Goal: Task Accomplishment & Management: Complete application form

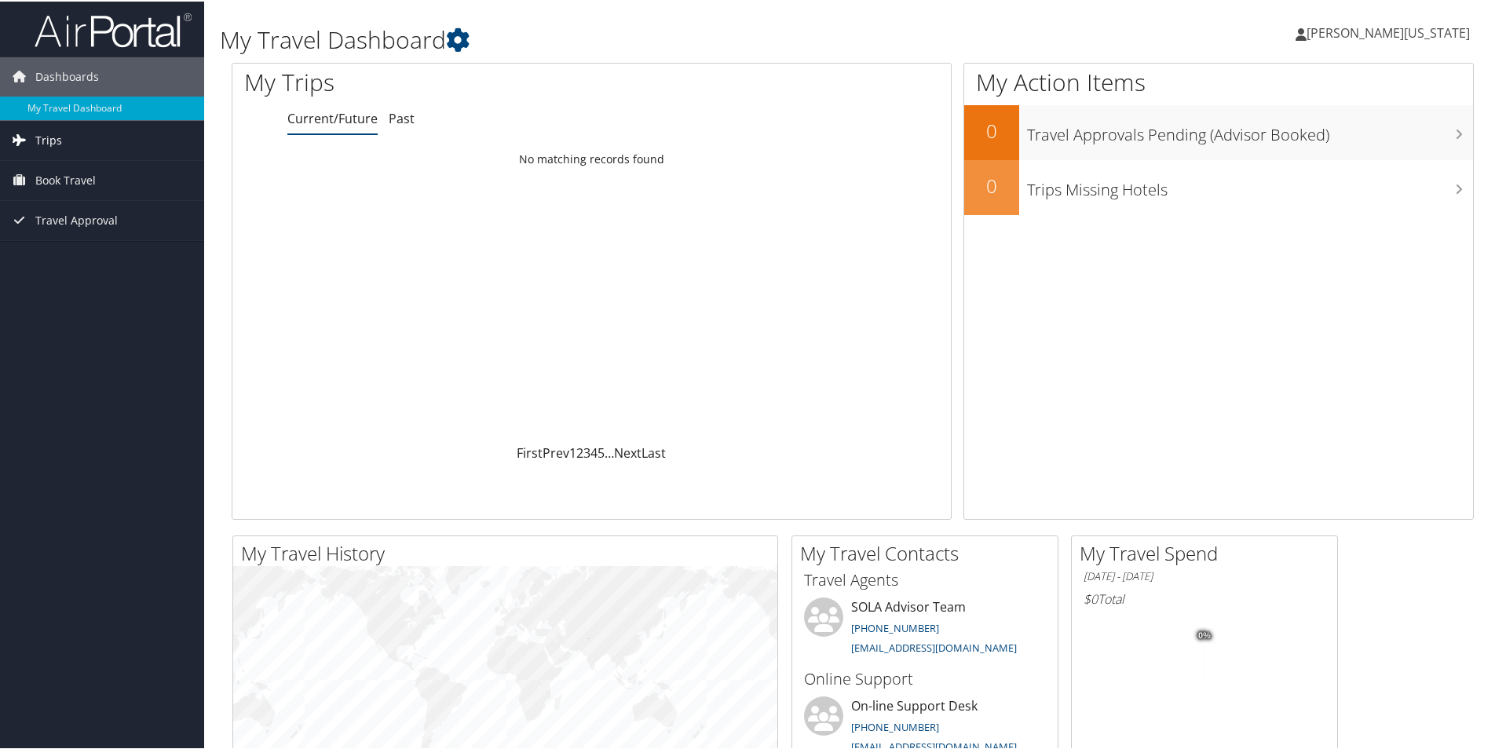
click at [45, 135] on span "Trips" at bounding box center [48, 138] width 27 height 39
click at [82, 165] on link "Current/Future Trips" at bounding box center [102, 171] width 204 height 24
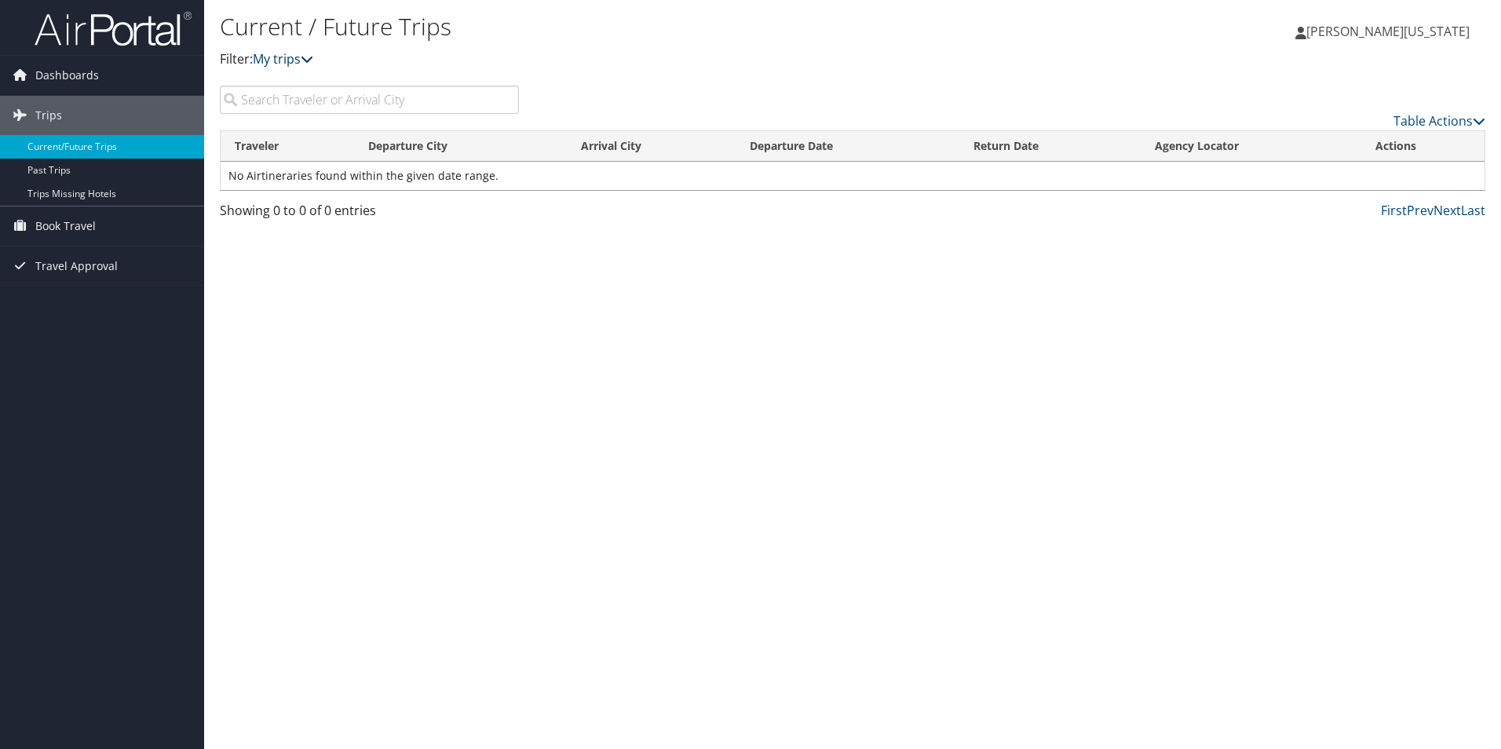
click at [313, 57] on icon at bounding box center [307, 59] width 13 height 13
click at [1386, 31] on span "[PERSON_NAME][US_STATE]" at bounding box center [1387, 31] width 163 height 17
click at [1316, 144] on link "View Travel Profile" at bounding box center [1381, 139] width 175 height 27
click at [49, 115] on span "Trips" at bounding box center [48, 115] width 27 height 39
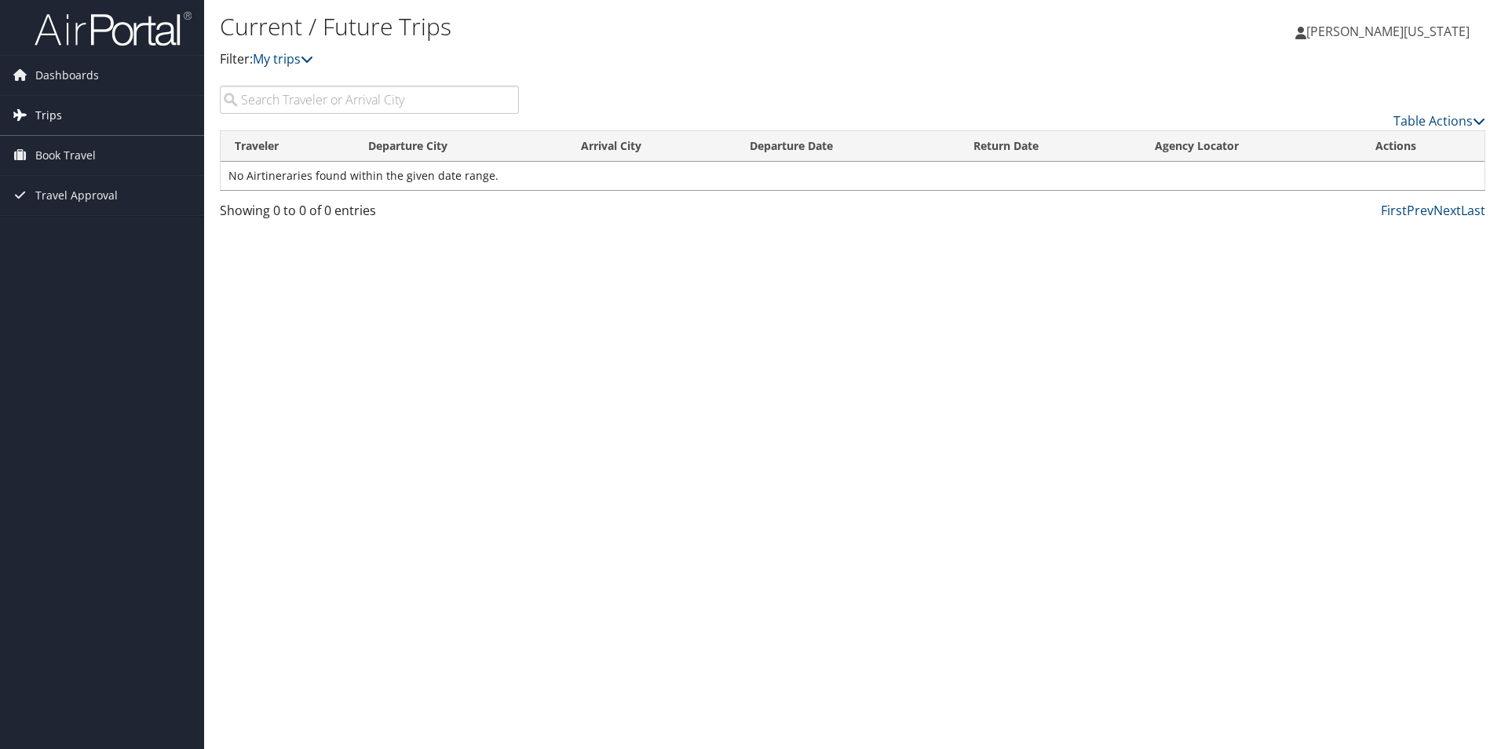
click at [49, 115] on span "Trips" at bounding box center [48, 115] width 27 height 39
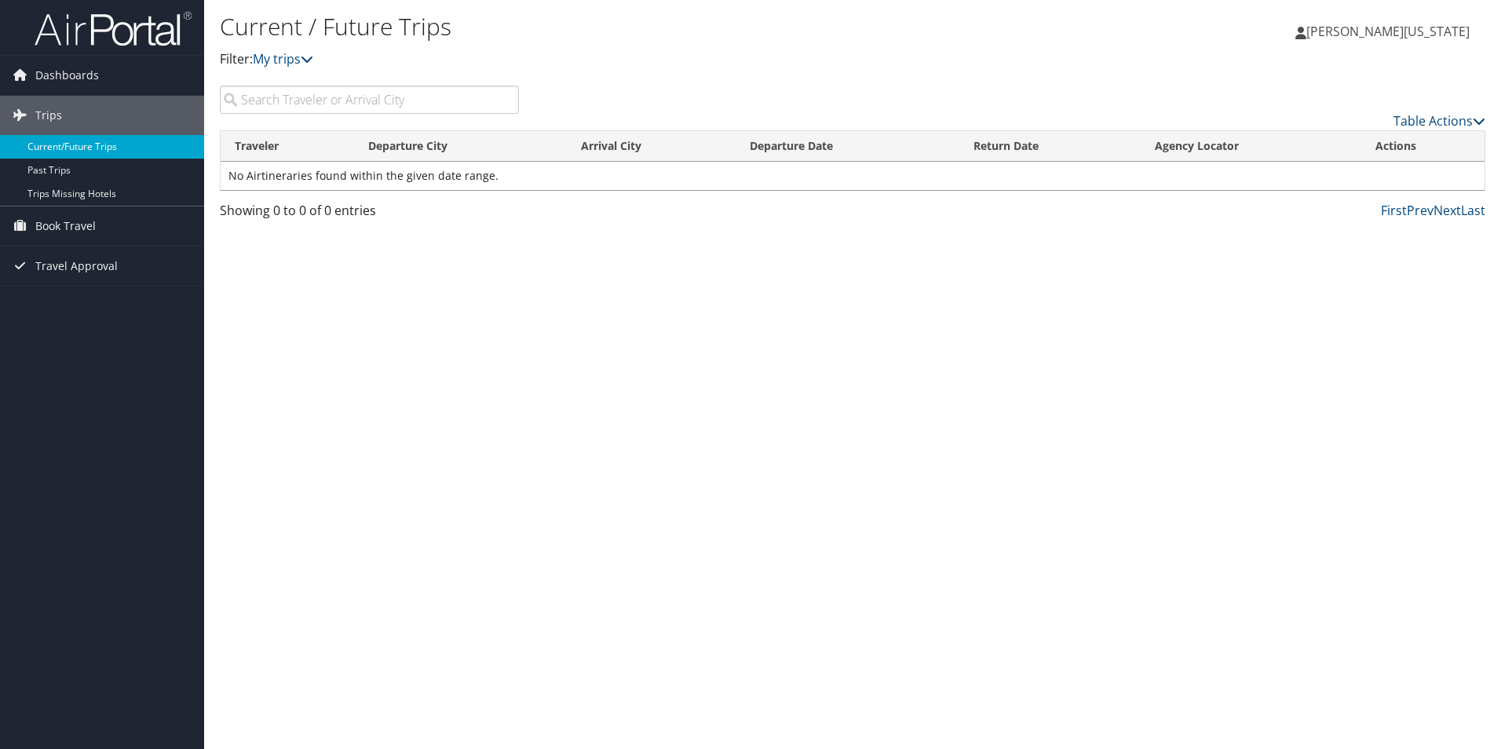
click at [73, 142] on link "Current/Future Trips" at bounding box center [102, 147] width 204 height 24
click at [1470, 119] on link "Table Actions" at bounding box center [1439, 120] width 92 height 17
click at [339, 93] on div at bounding box center [750, 374] width 1501 height 749
click at [296, 102] on input "search" at bounding box center [369, 100] width 299 height 28
type input "RENO"
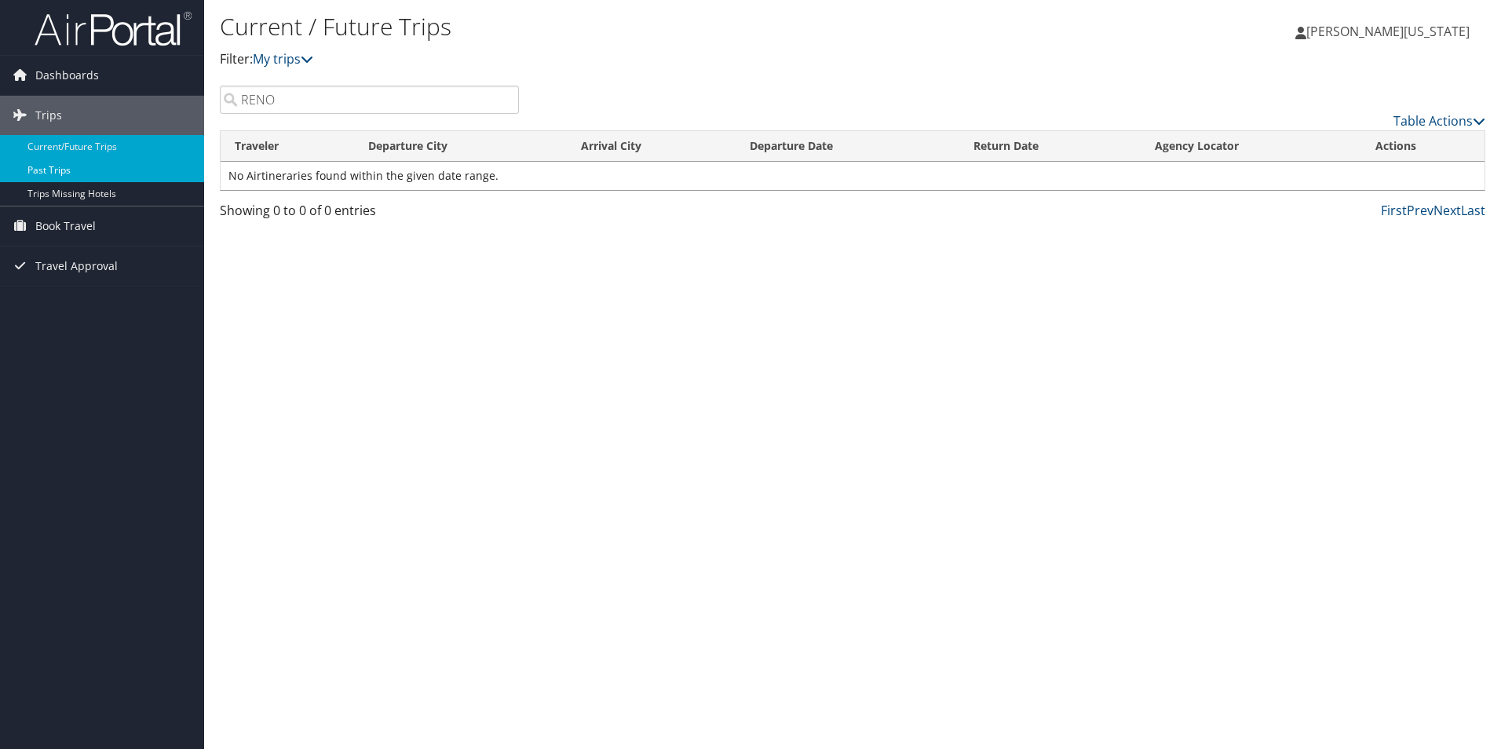
click at [43, 166] on link "Past Trips" at bounding box center [102, 171] width 204 height 24
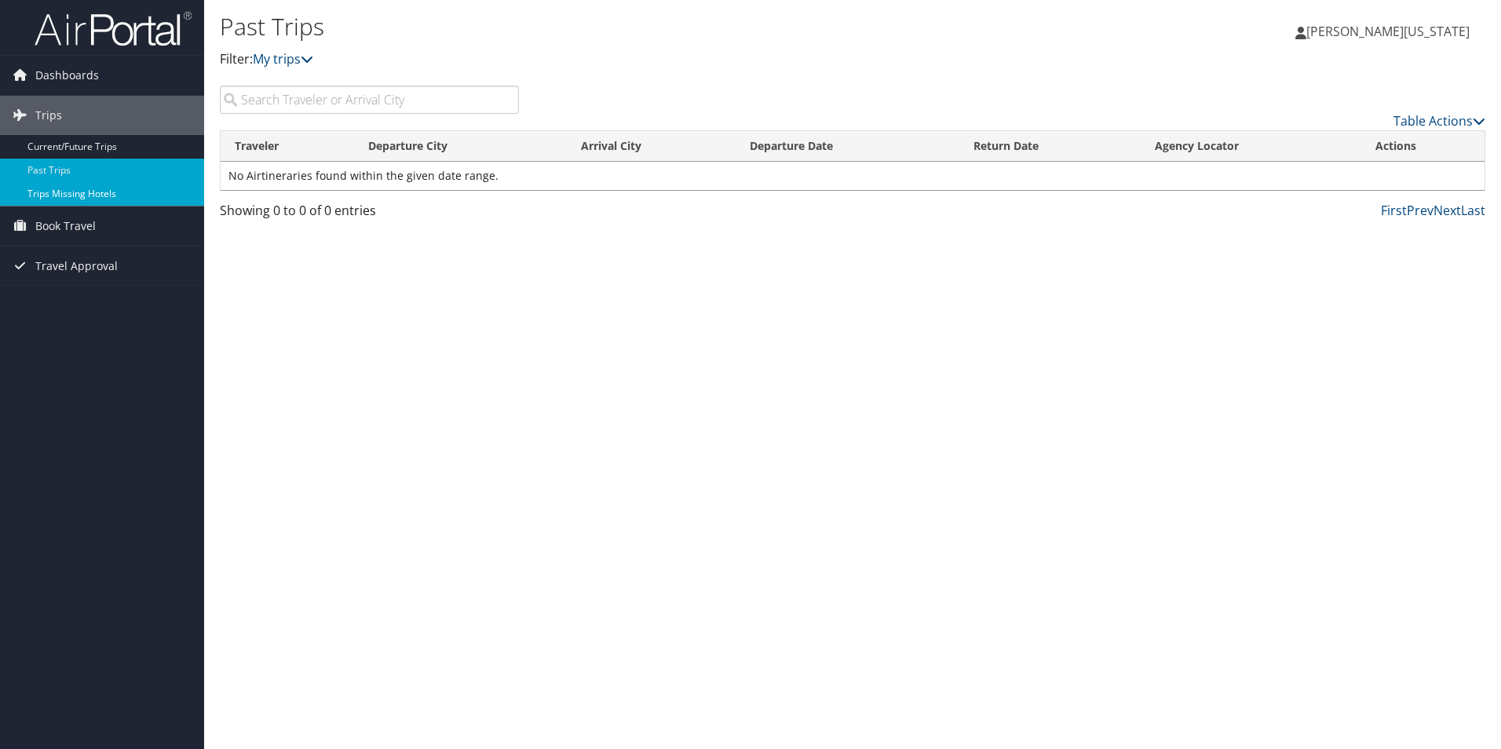
click at [92, 193] on link "Trips Missing Hotels" at bounding box center [102, 194] width 204 height 24
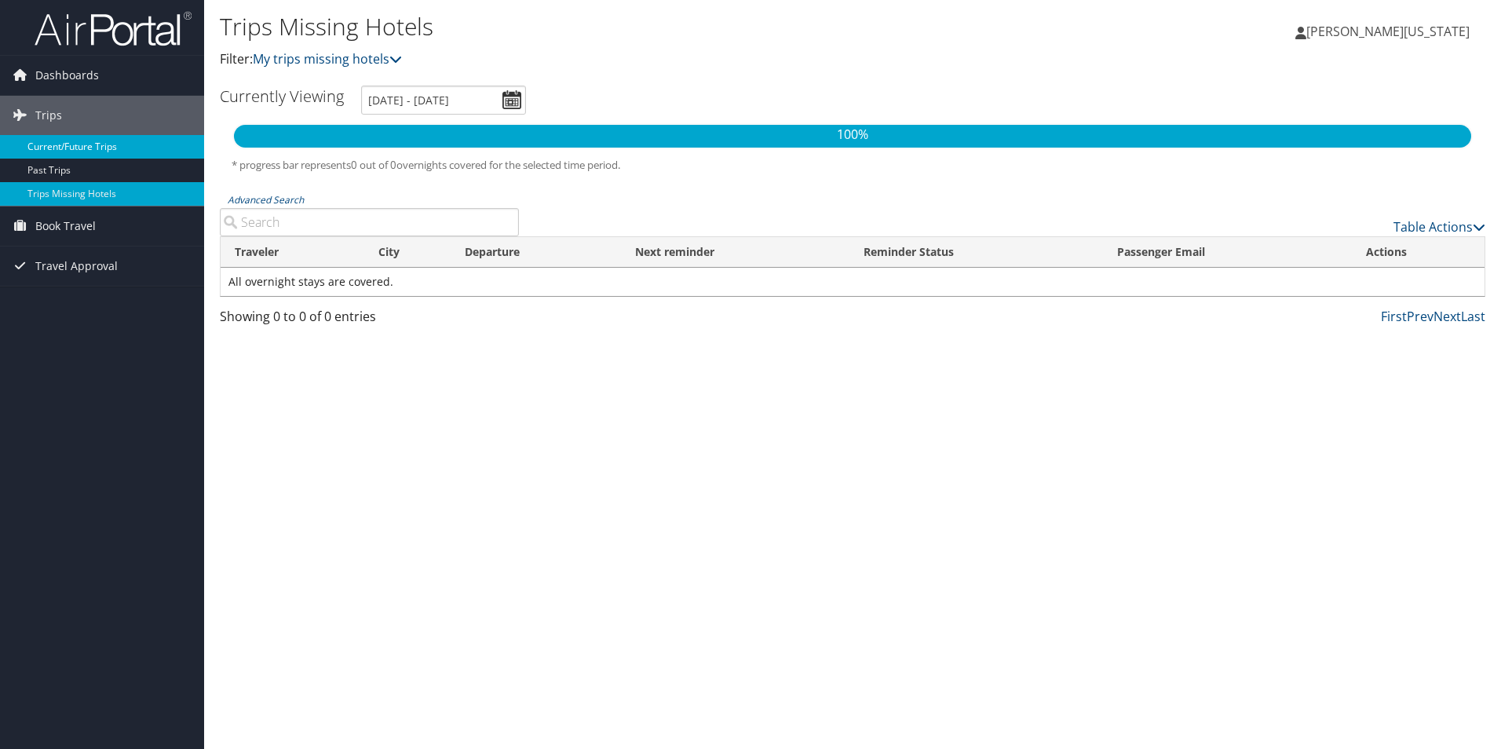
click at [108, 147] on link "Current/Future Trips" at bounding box center [102, 147] width 204 height 24
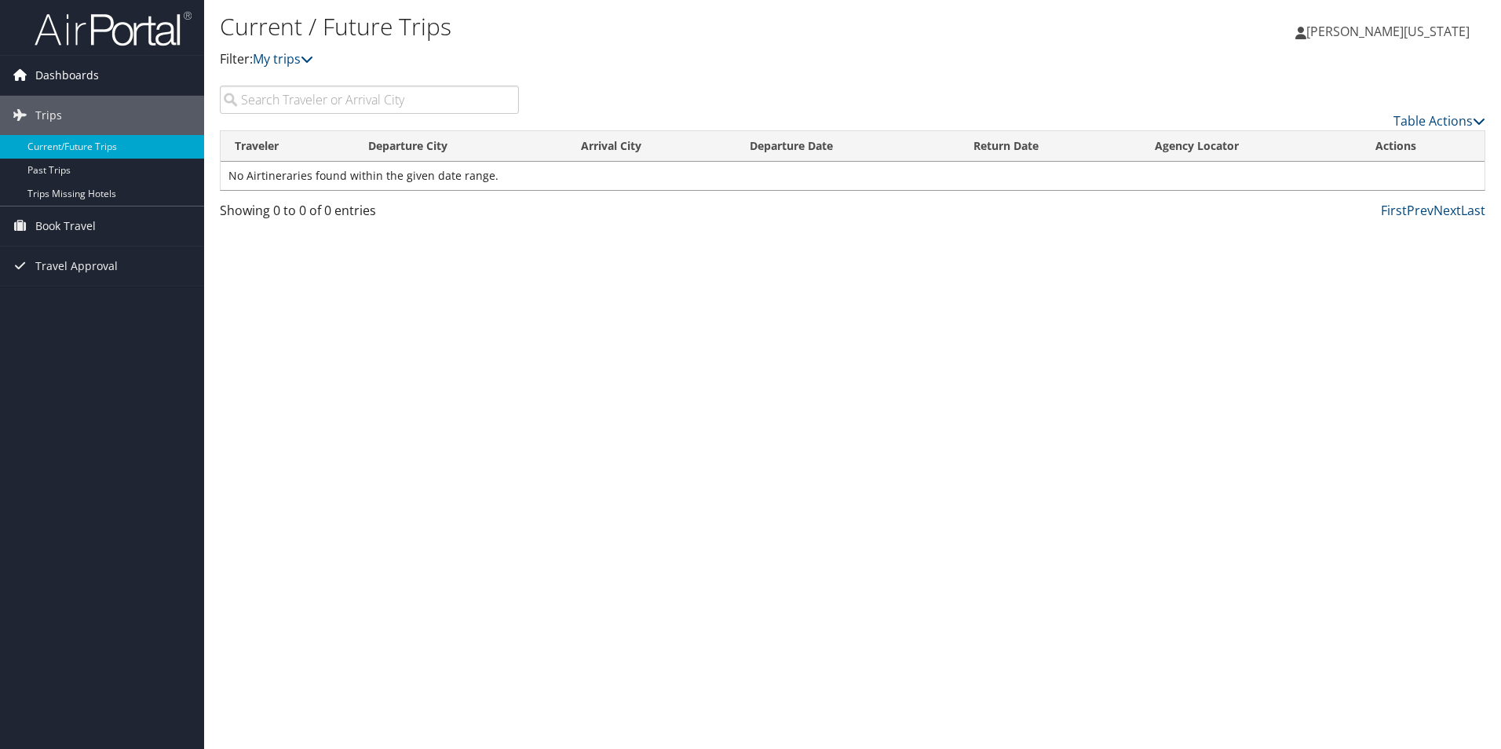
click at [75, 70] on span "Dashboards" at bounding box center [67, 75] width 64 height 39
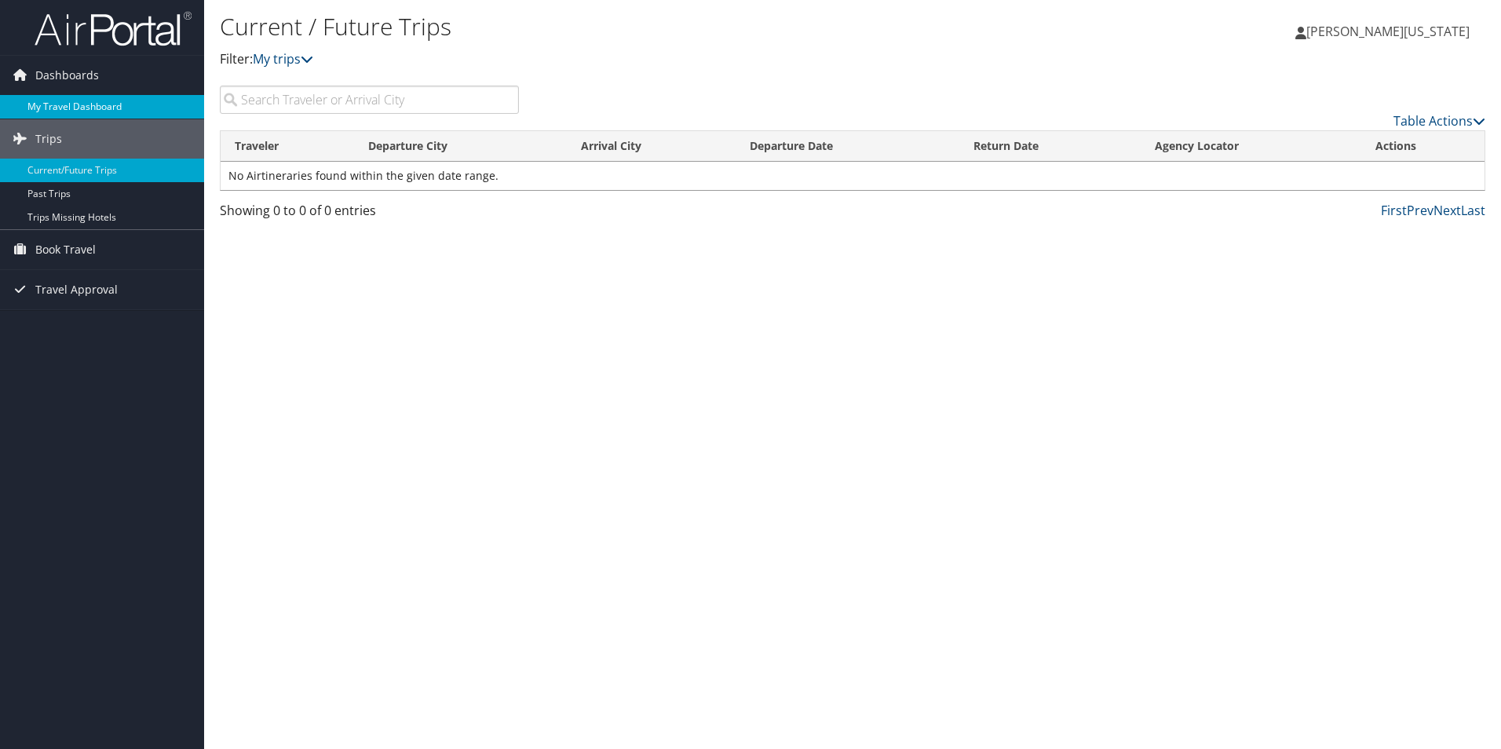
click at [88, 106] on link "My Travel Dashboard" at bounding box center [102, 107] width 204 height 24
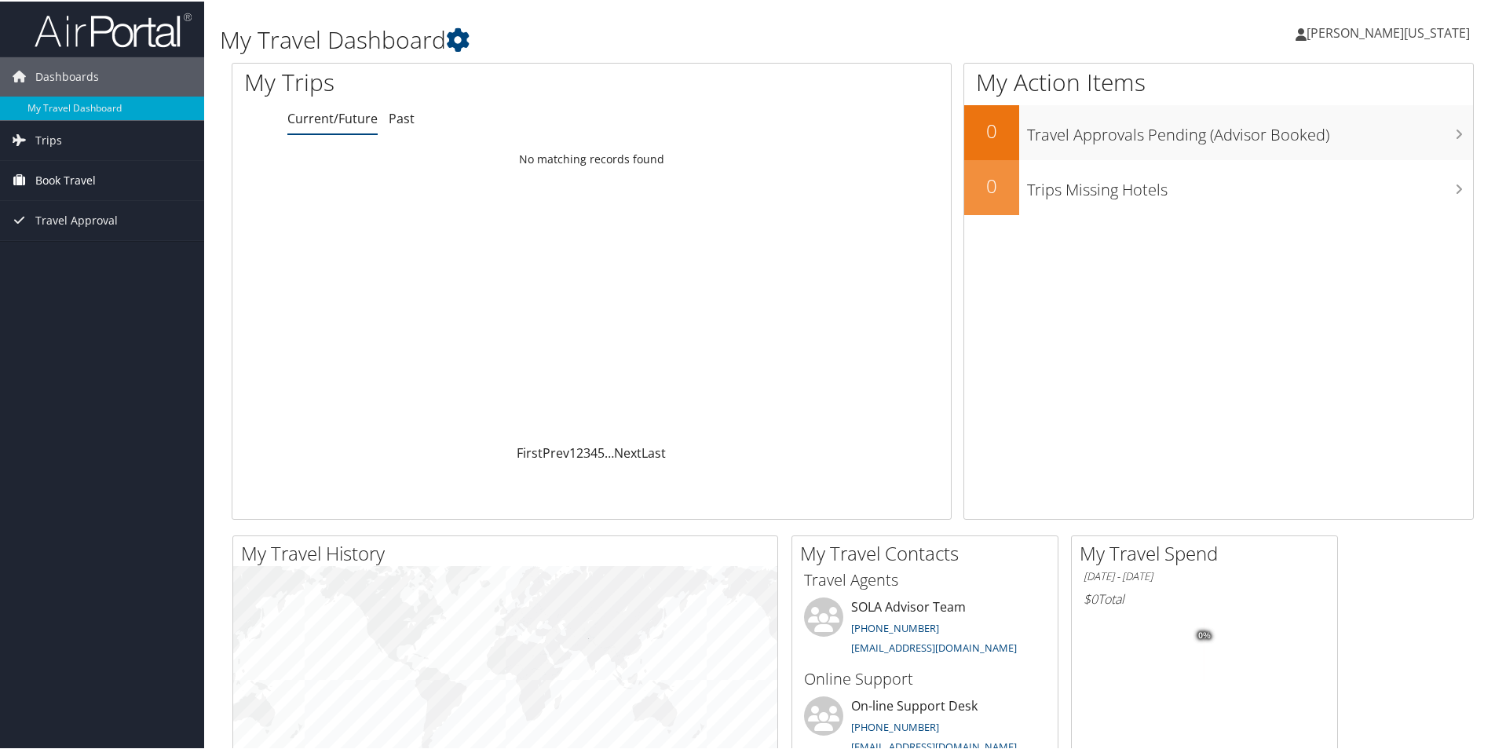
click at [81, 174] on span "Book Travel" at bounding box center [65, 178] width 60 height 39
click at [84, 261] on link "Book/Manage Online Trips" at bounding box center [102, 258] width 204 height 24
click at [78, 217] on span "Travel Approval" at bounding box center [76, 218] width 82 height 39
click at [89, 268] on link "Approved Trips" at bounding box center [102, 274] width 204 height 24
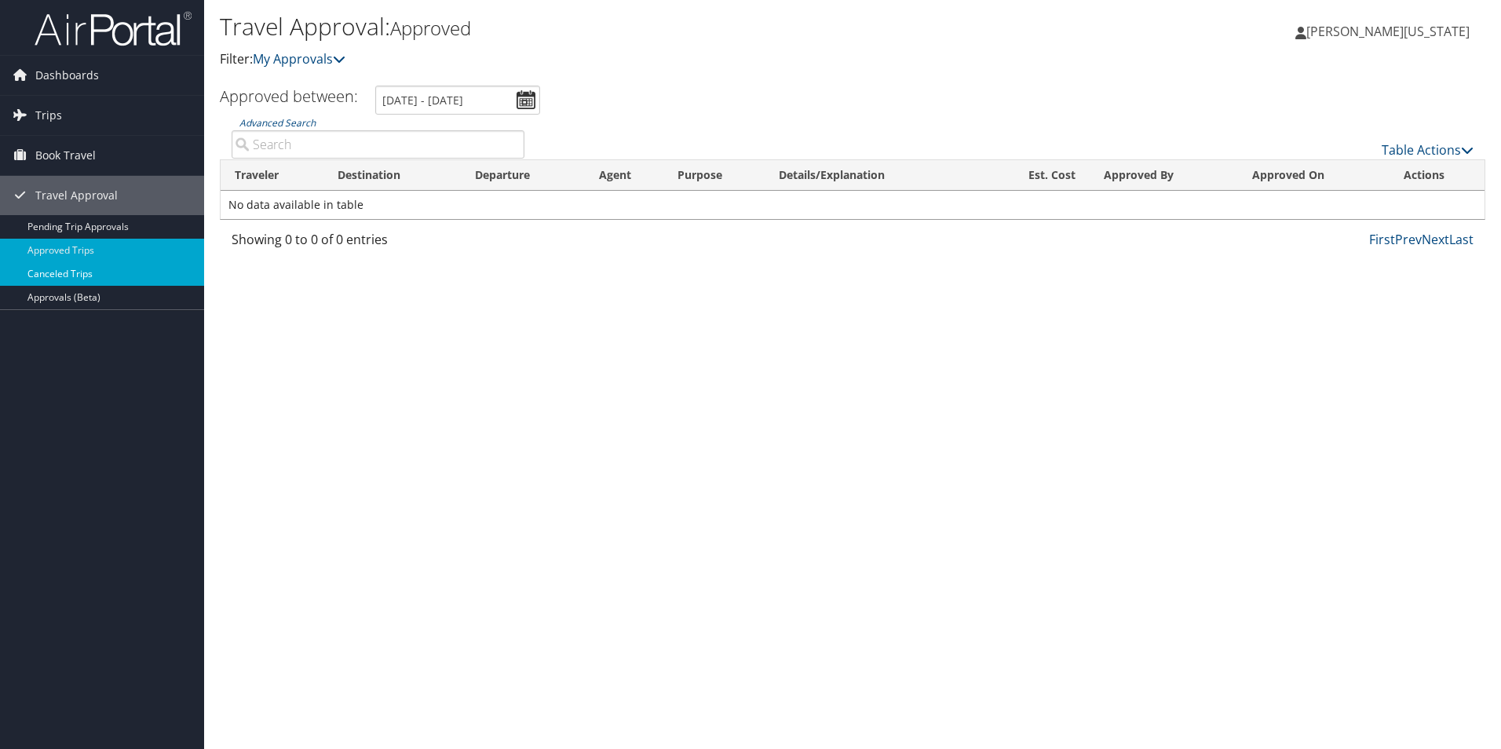
click at [64, 275] on link "Canceled Trips" at bounding box center [102, 274] width 204 height 24
click at [531, 97] on input "[DATE] - [DATE]" at bounding box center [454, 100] width 165 height 29
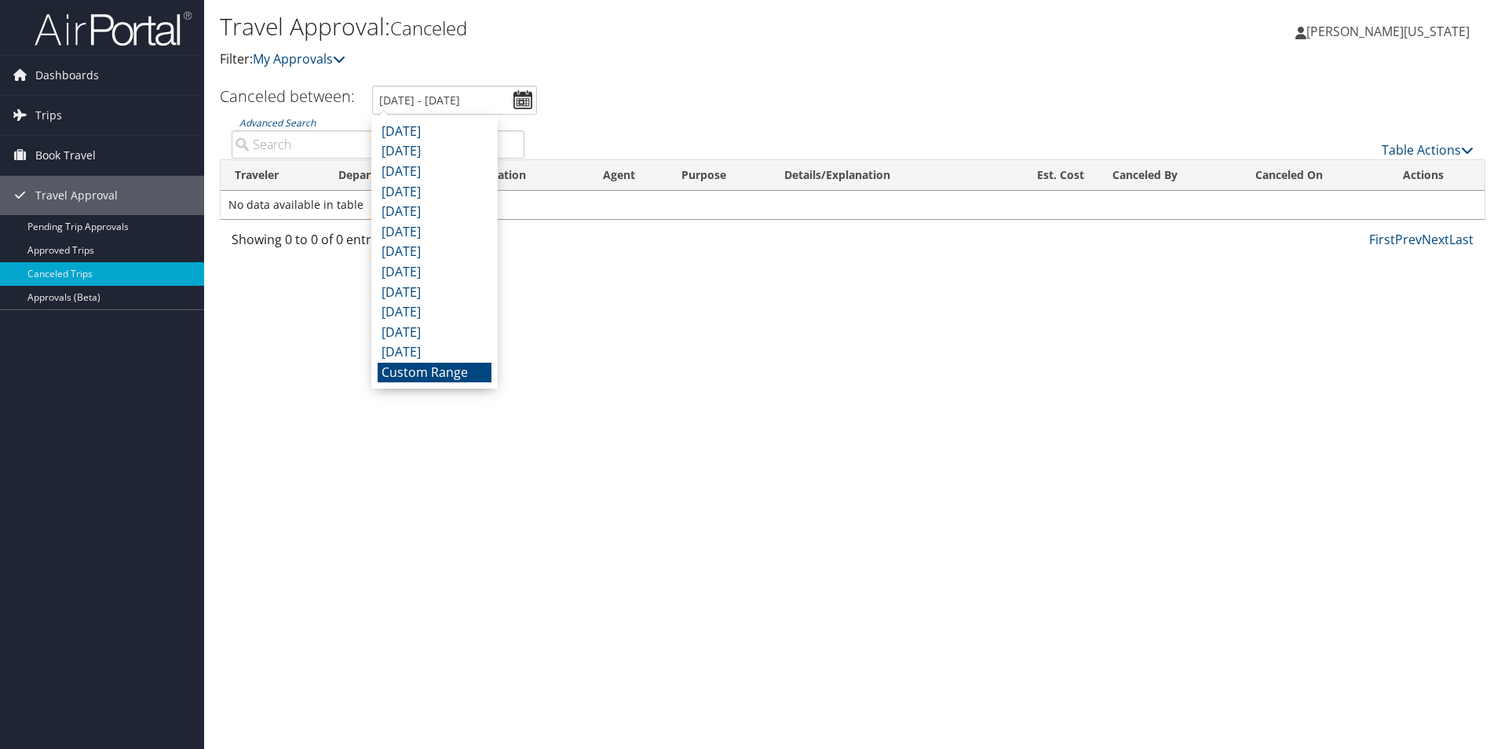
click at [444, 372] on li "Custom Range" at bounding box center [435, 373] width 114 height 20
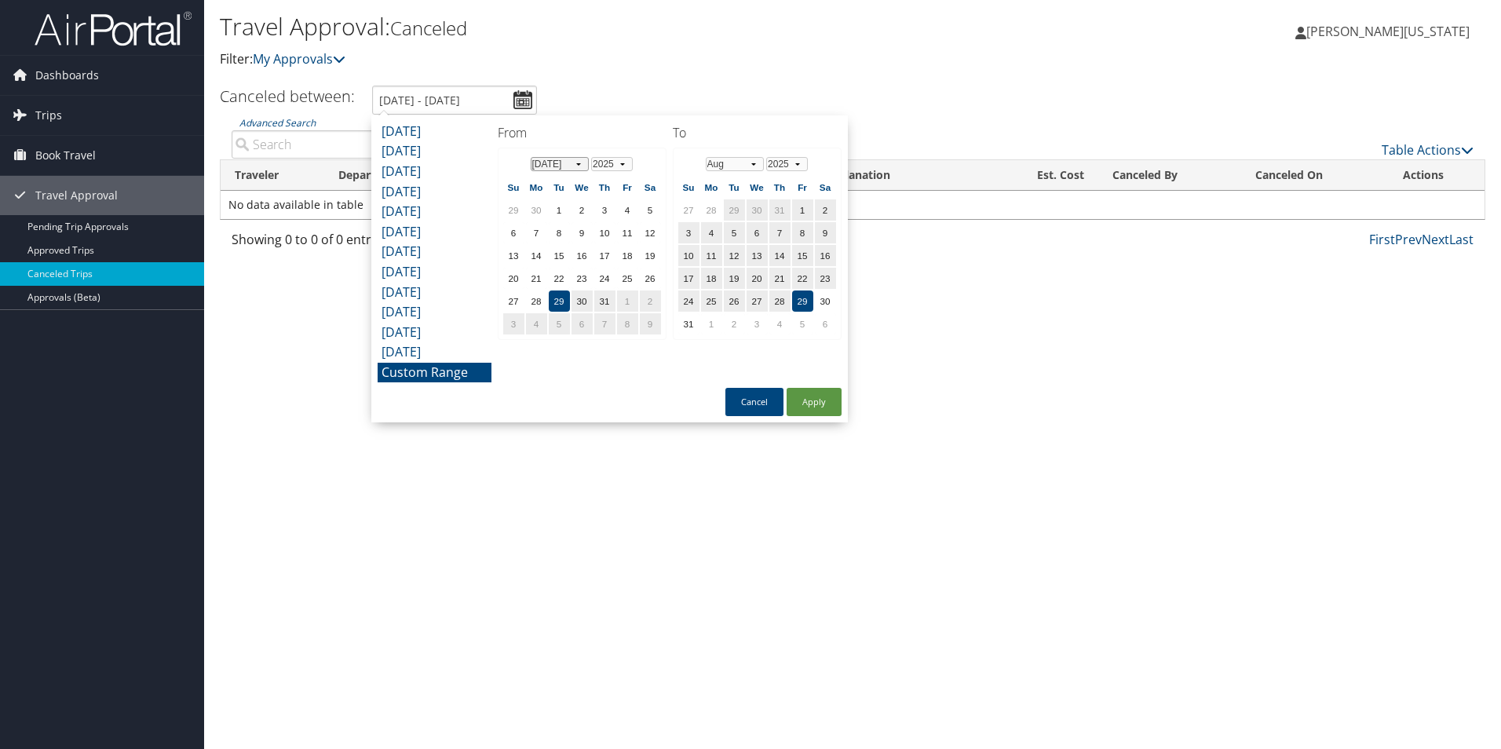
click at [579, 163] on select "Jan Feb Mar Apr May Jun Jul Aug Sep Oct Nov Dec" at bounding box center [560, 164] width 59 height 14
click at [751, 162] on select "Jan Feb Mar Apr May Jun Jul Aug Sep Oct Nov Dec" at bounding box center [735, 164] width 59 height 14
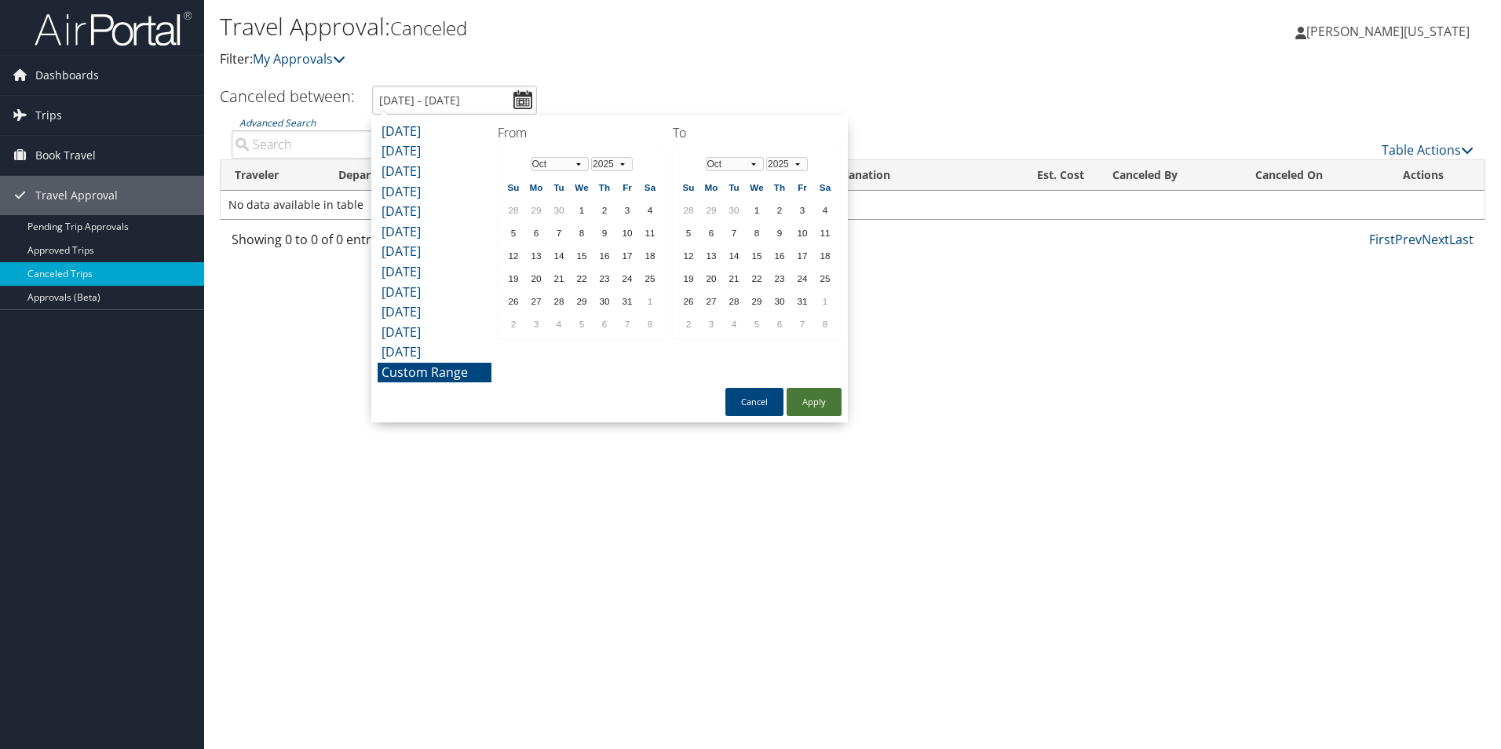
click at [822, 404] on button "Apply" at bounding box center [814, 402] width 55 height 28
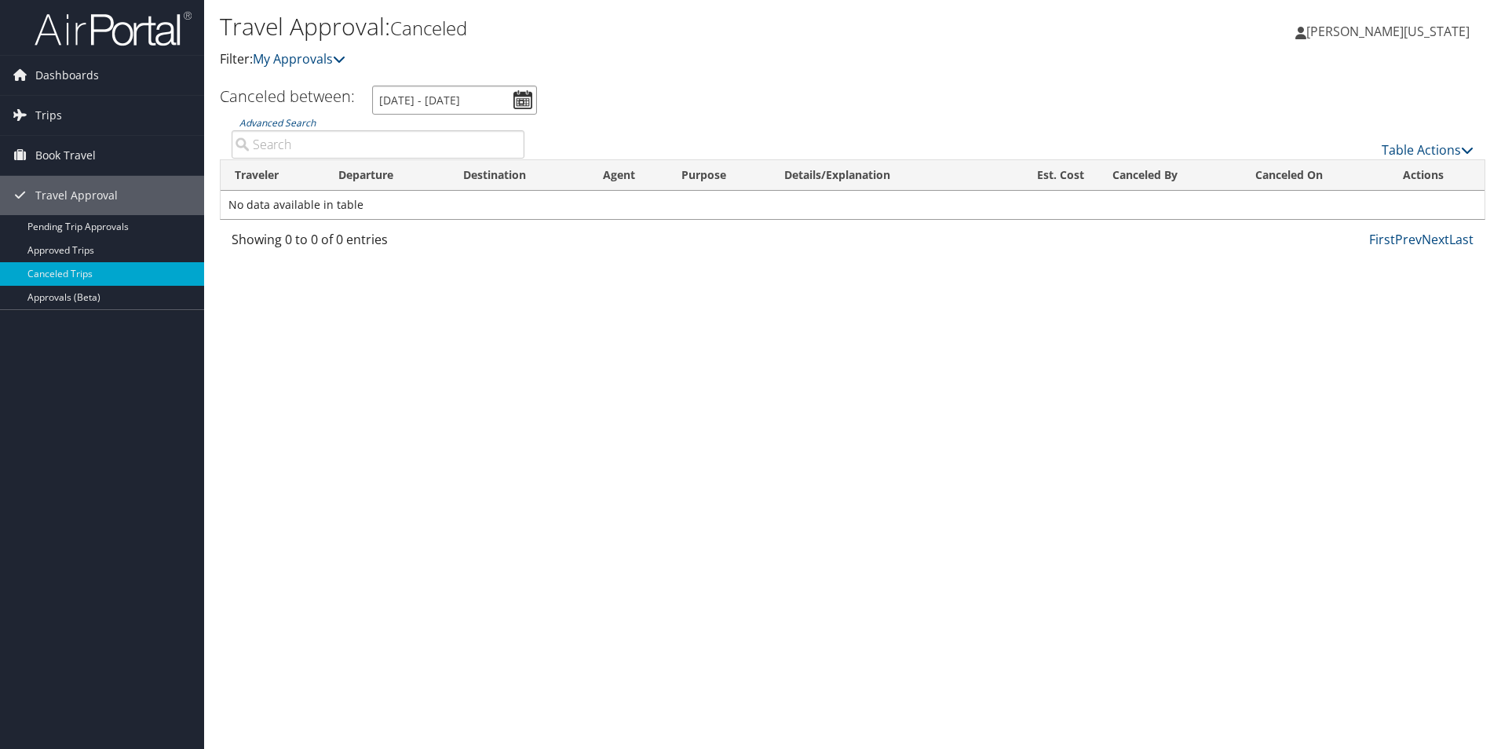
click at [521, 99] on input "7/29/2025 - 8/29/2025" at bounding box center [454, 100] width 165 height 29
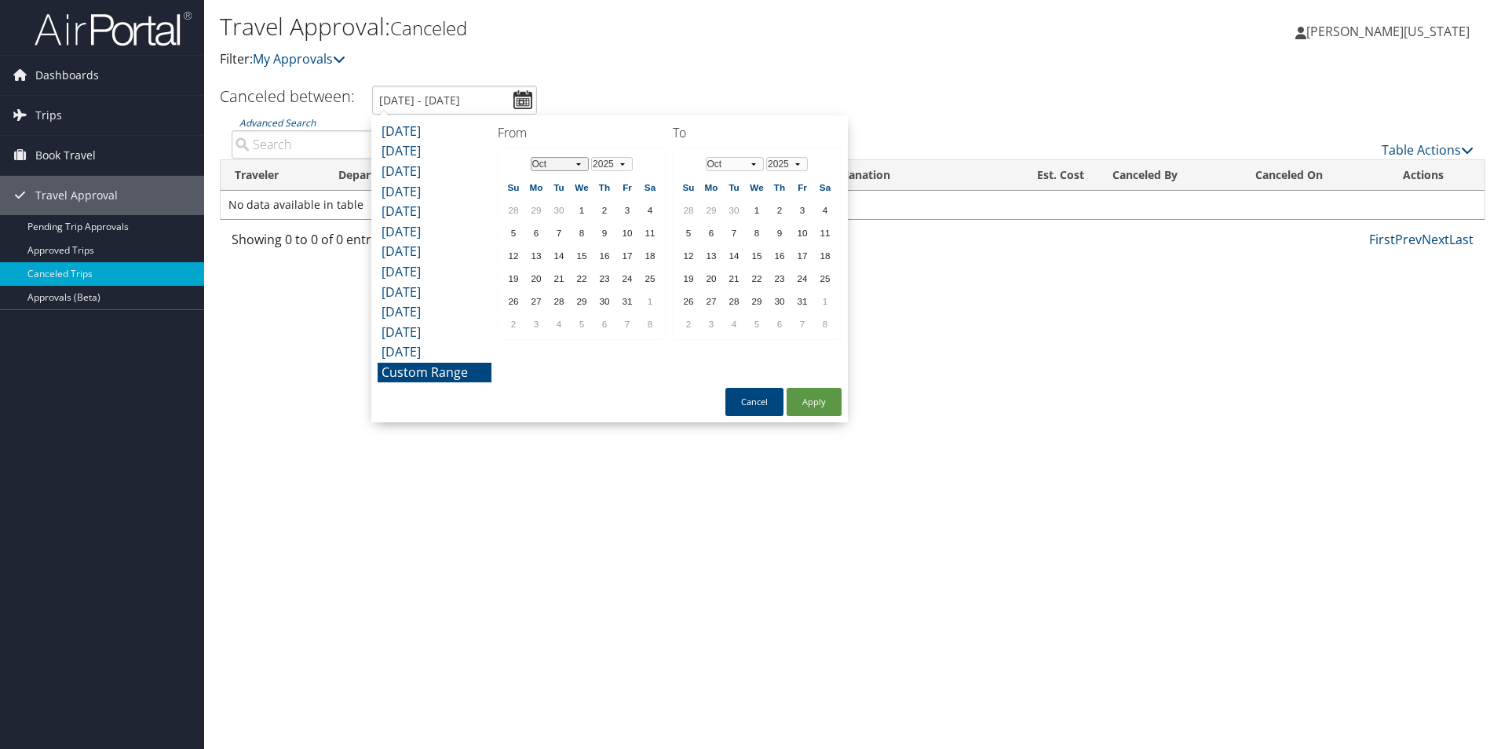
click at [578, 161] on select "Jan Feb Mar Apr May Jun Jul Aug Sep Oct Nov Dec" at bounding box center [560, 164] width 59 height 14
click at [810, 398] on button "Apply" at bounding box center [814, 402] width 55 height 28
type input "7/29/2025 - 8/29/2025"
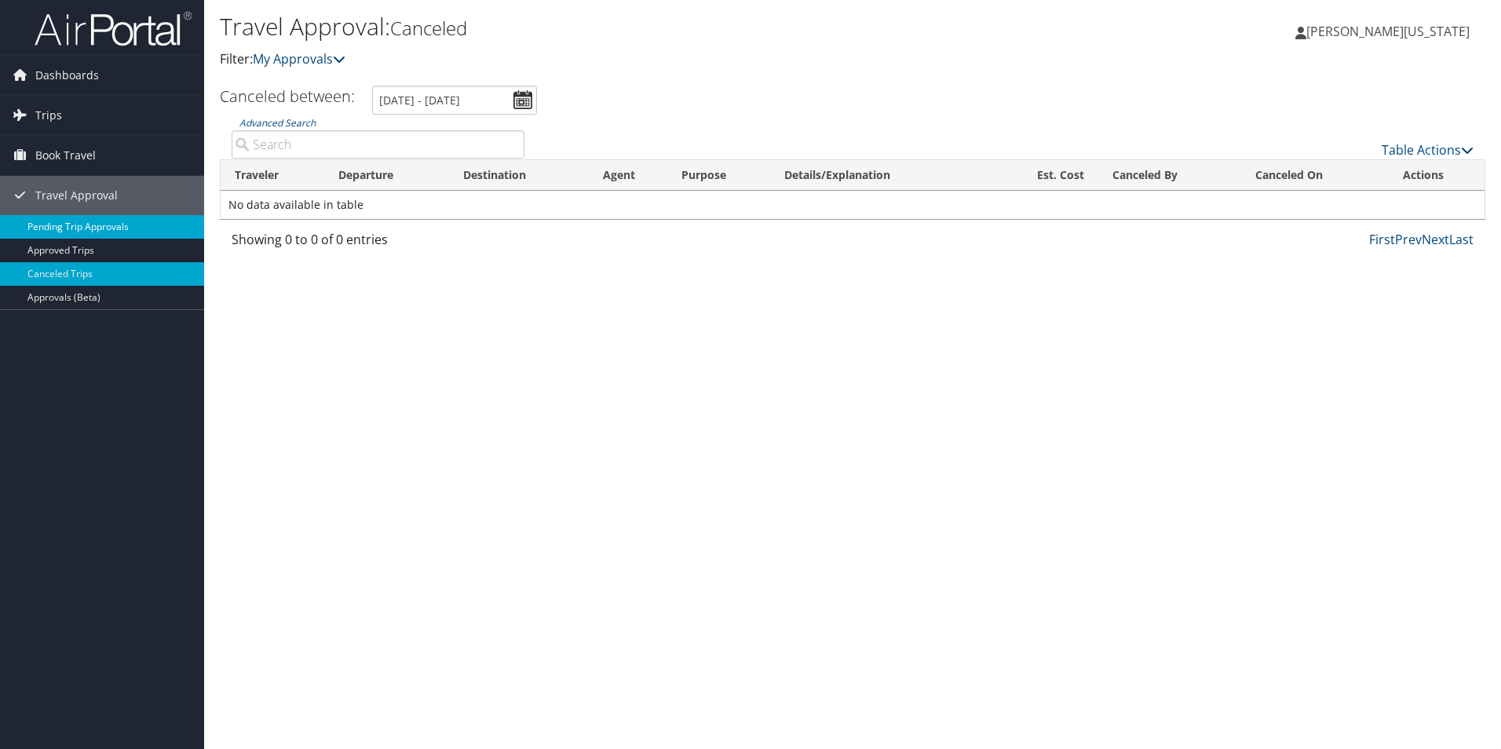
click at [88, 225] on link "Pending Trip Approvals" at bounding box center [102, 227] width 204 height 24
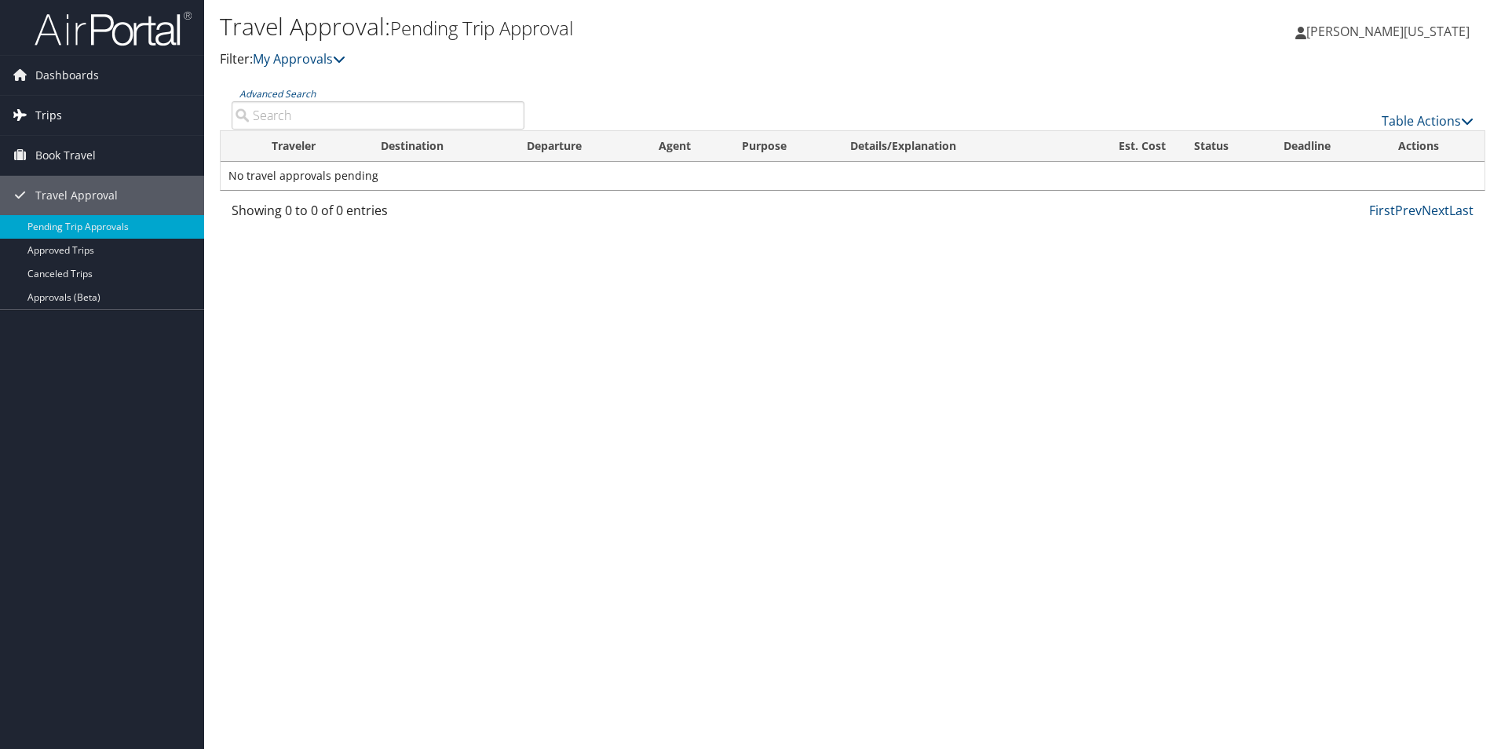
click at [50, 115] on span "Trips" at bounding box center [48, 115] width 27 height 39
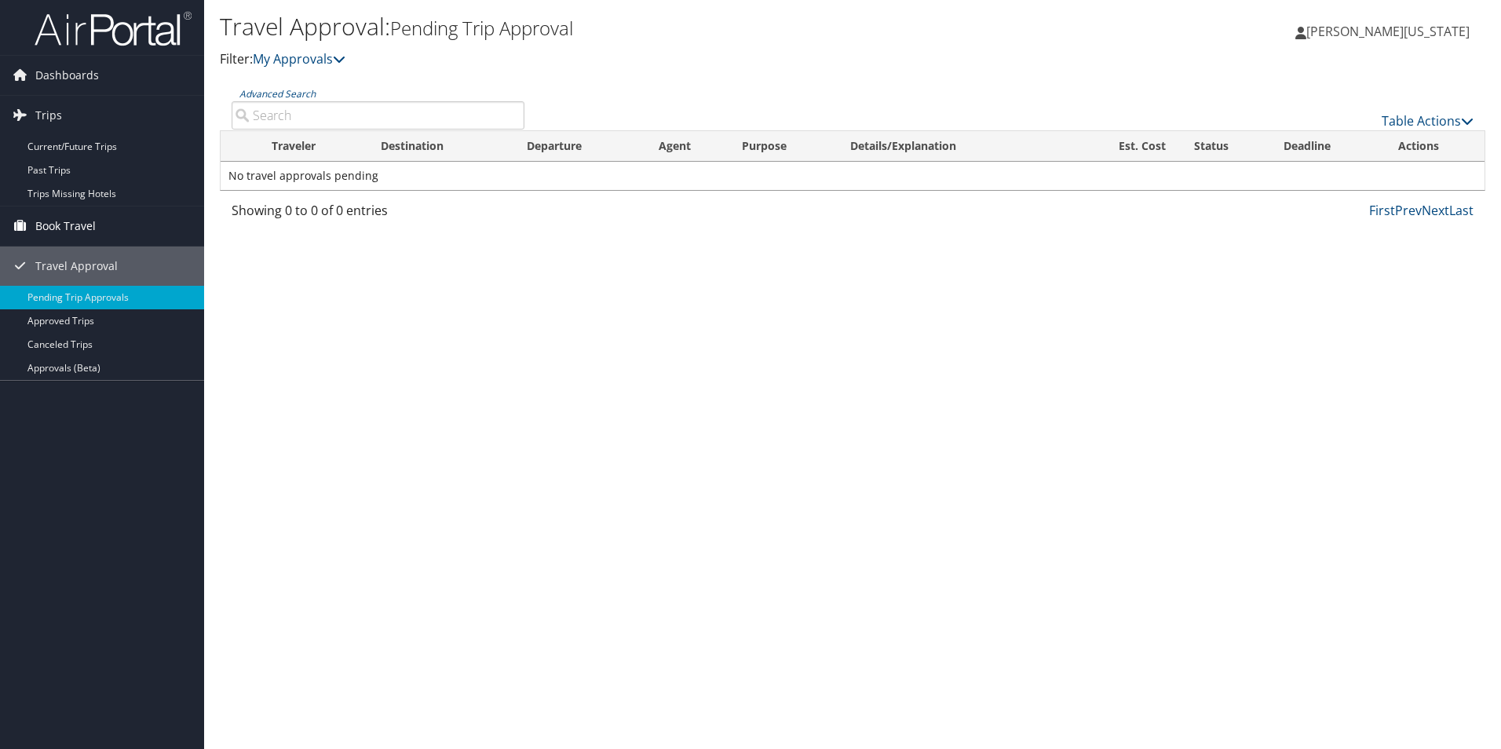
click at [53, 222] on span "Book Travel" at bounding box center [65, 225] width 60 height 39
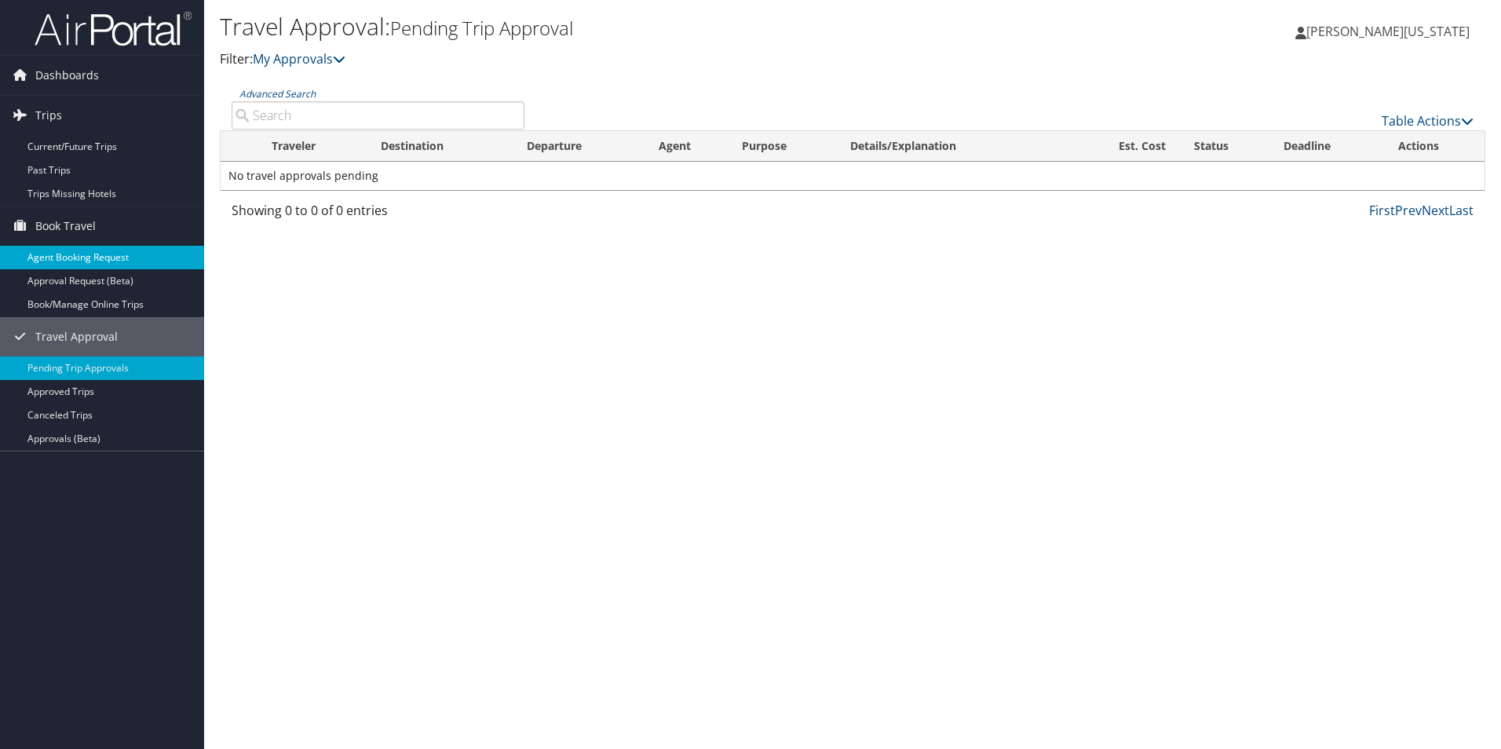
click at [104, 254] on link "Agent Booking Request" at bounding box center [102, 258] width 204 height 24
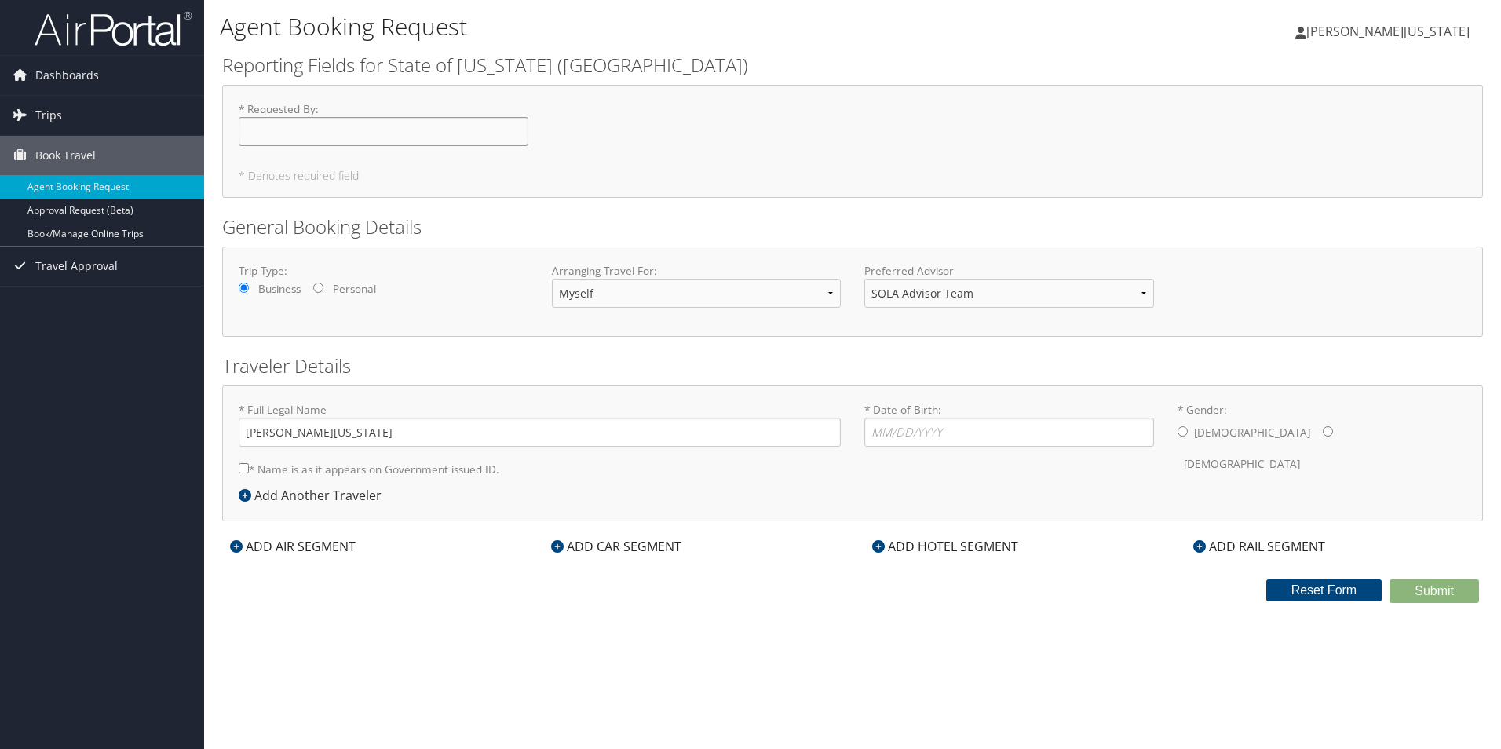
click at [395, 130] on input "* Requested By : Required" at bounding box center [384, 131] width 290 height 29
type input "[PERSON_NAME][US_STATE]"
click at [1368, 31] on span "[PERSON_NAME][US_STATE]" at bounding box center [1387, 31] width 163 height 17
click at [1404, 115] on link "Travel Agency Contacts" at bounding box center [1381, 113] width 175 height 27
